Goal: Transaction & Acquisition: Book appointment/travel/reservation

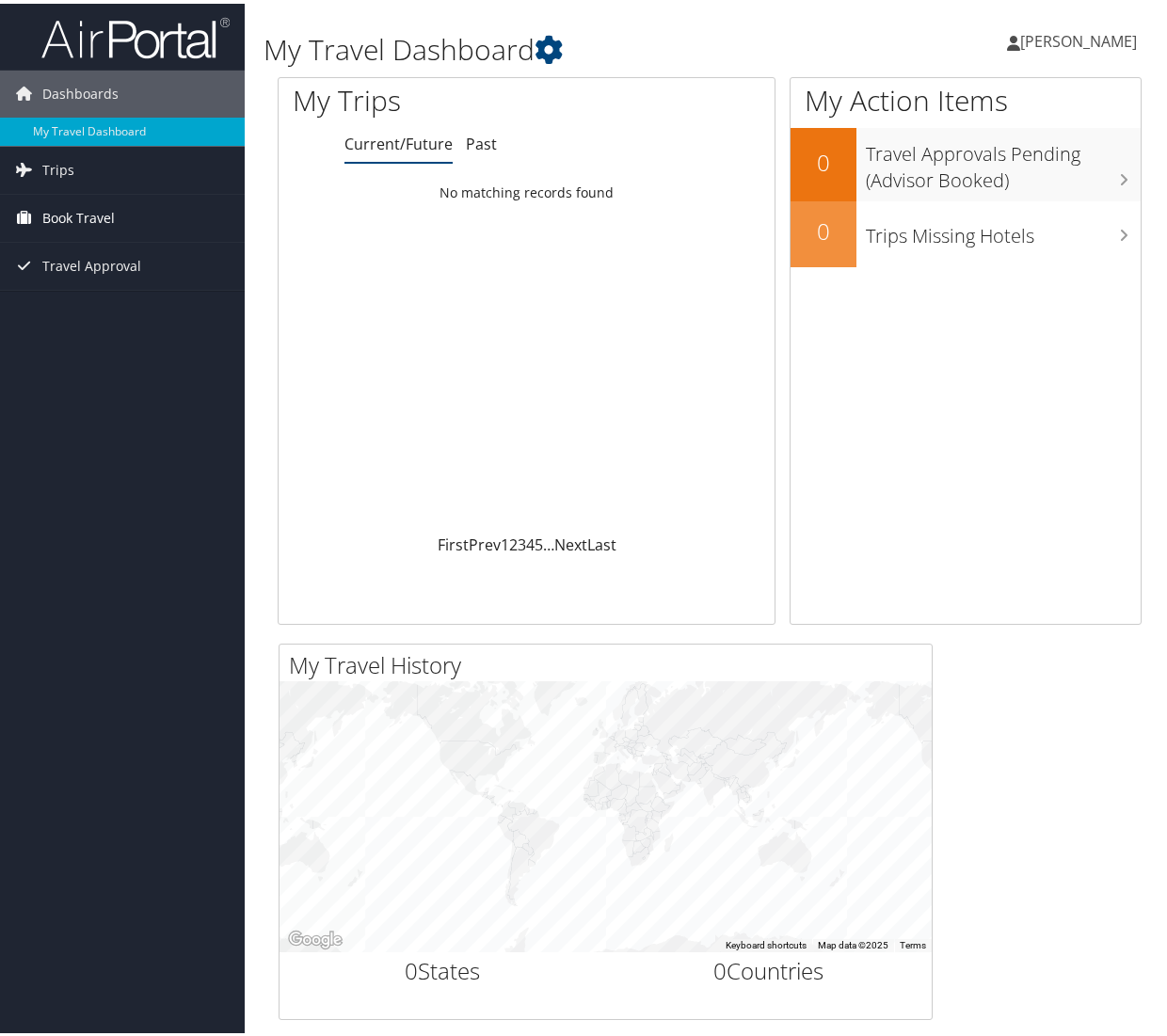
drag, startPoint x: 66, startPoint y: 209, endPoint x: 70, endPoint y: 221, distance: 12.6
click at [66, 209] on span "Book Travel" at bounding box center [79, 214] width 72 height 47
click at [67, 283] on link "Book/Manage Online Trips" at bounding box center [123, 280] width 245 height 28
